Goal: Task Accomplishment & Management: Manage account settings

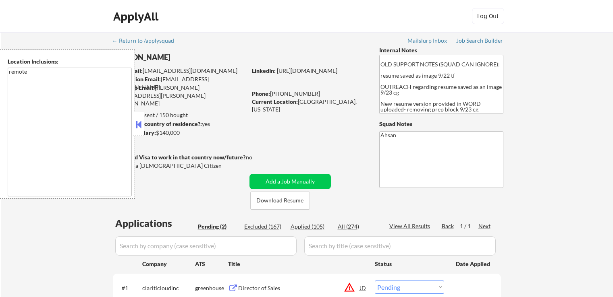
select select ""pending""
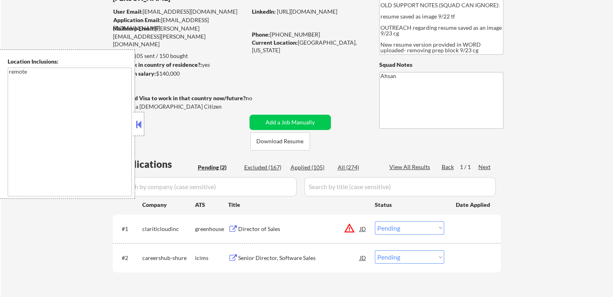
scroll to position [121, 0]
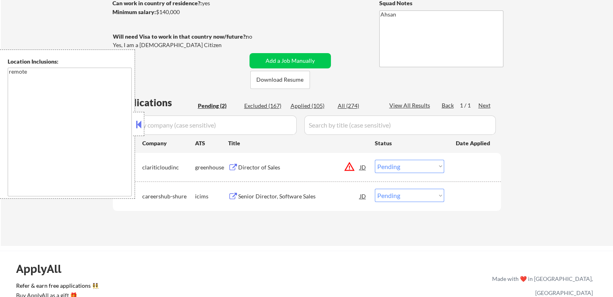
click at [253, 169] on div "Director of Sales" at bounding box center [299, 168] width 122 height 8
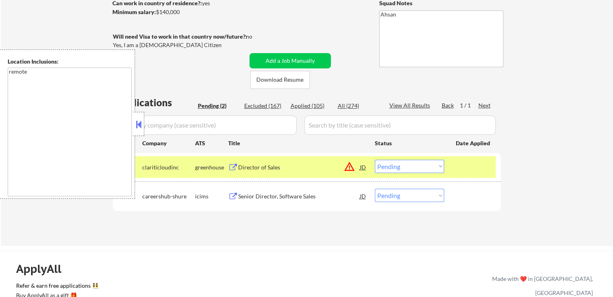
click at [241, 201] on div "Senior Director, Software Sales" at bounding box center [299, 196] width 122 height 15
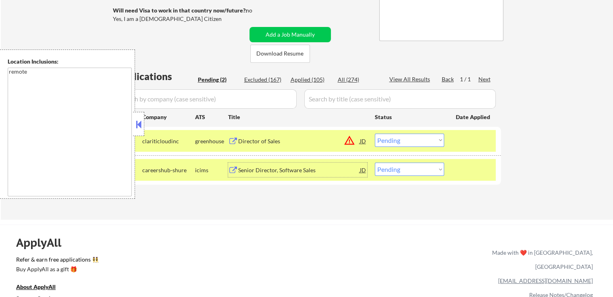
scroll to position [161, 0]
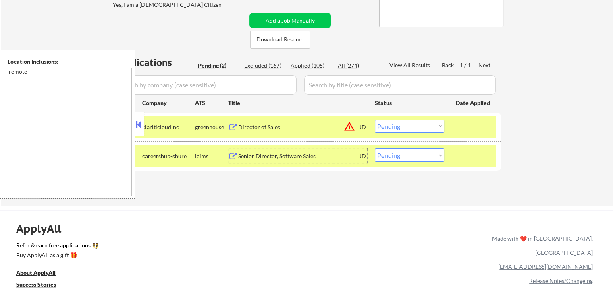
click at [362, 128] on div "JD" at bounding box center [363, 127] width 8 height 15
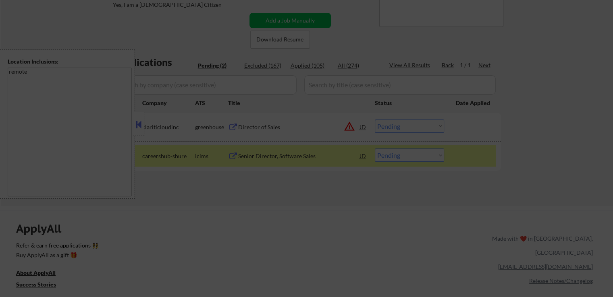
drag, startPoint x: 543, startPoint y: 111, endPoint x: 533, endPoint y: 113, distance: 10.3
click at [543, 112] on div at bounding box center [306, 148] width 613 height 297
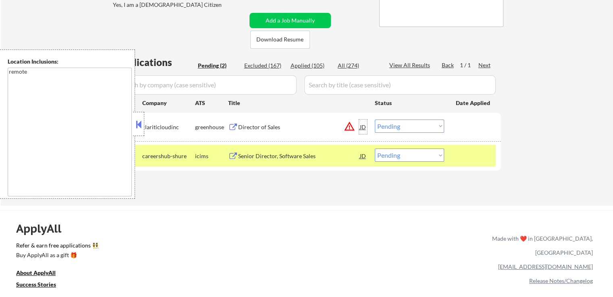
click at [359, 126] on div "JD" at bounding box center [363, 127] width 8 height 15
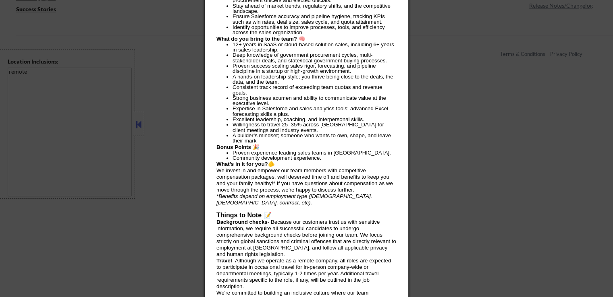
scroll to position [417, 0]
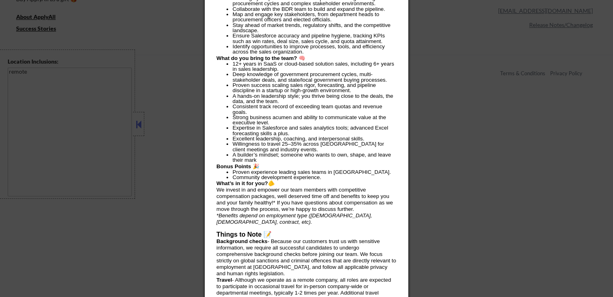
click at [415, 133] on div at bounding box center [306, 148] width 613 height 297
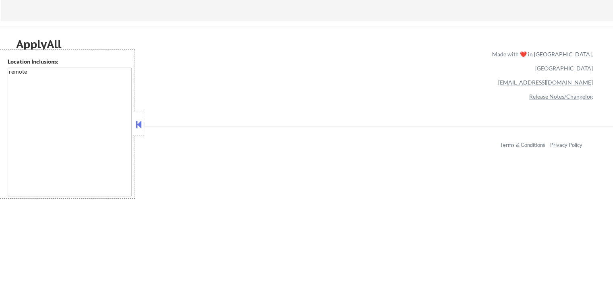
scroll to position [256, 0]
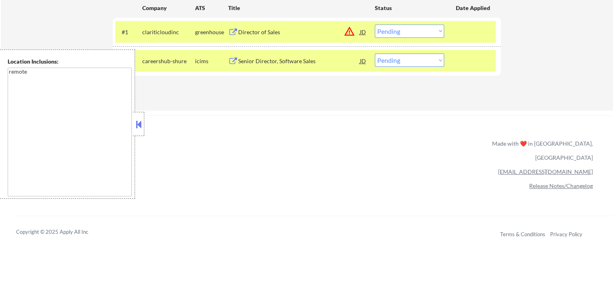
click at [411, 21] on div "#1 clariticloudinc greenhouse Director of Sales JD warning_amber Choose an opti…" at bounding box center [305, 32] width 380 height 22
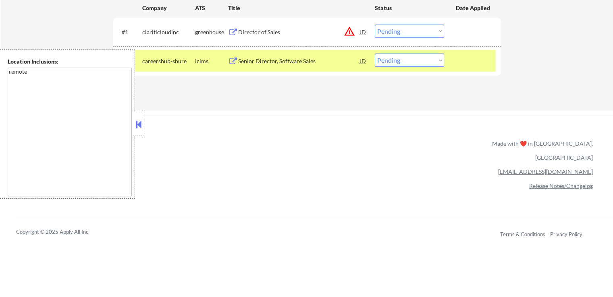
drag, startPoint x: 409, startPoint y: 30, endPoint x: 409, endPoint y: 35, distance: 5.6
click at [409, 30] on select "Choose an option... Pending Applied Excluded (Questions) Excluded (Expired) Exc…" at bounding box center [409, 31] width 69 height 13
click at [375, 25] on select "Choose an option... Pending Applied Excluded (Questions) Excluded (Expired) Exc…" at bounding box center [409, 31] width 69 height 13
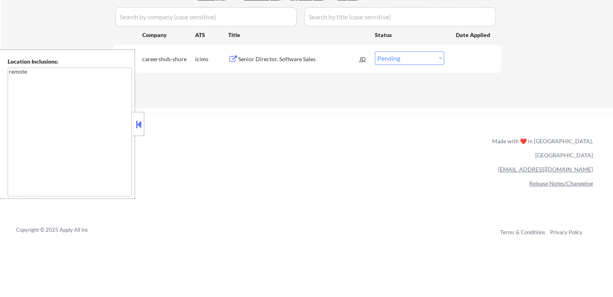
scroll to position [176, 0]
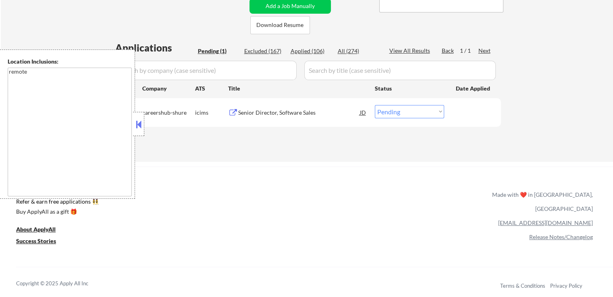
click at [411, 111] on select "Choose an option... Pending Applied Excluded (Questions) Excluded (Expired) Exc…" at bounding box center [409, 111] width 69 height 13
select select ""excluded__expired_""
click at [375, 105] on select "Choose an option... Pending Applied Excluded (Questions) Excluded (Expired) Exc…" at bounding box center [409, 111] width 69 height 13
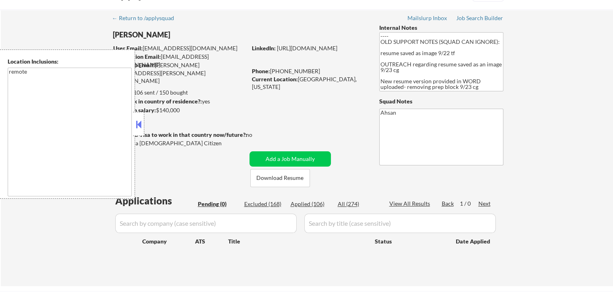
scroll to position [15, 0]
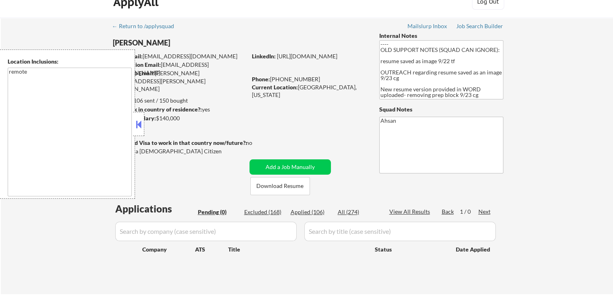
click at [183, 94] on div "← Return to /applysquad Mailslurp Inbox Job Search Builder [PERSON_NAME] User E…" at bounding box center [307, 153] width 402 height 270
